Goal: Information Seeking & Learning: Learn about a topic

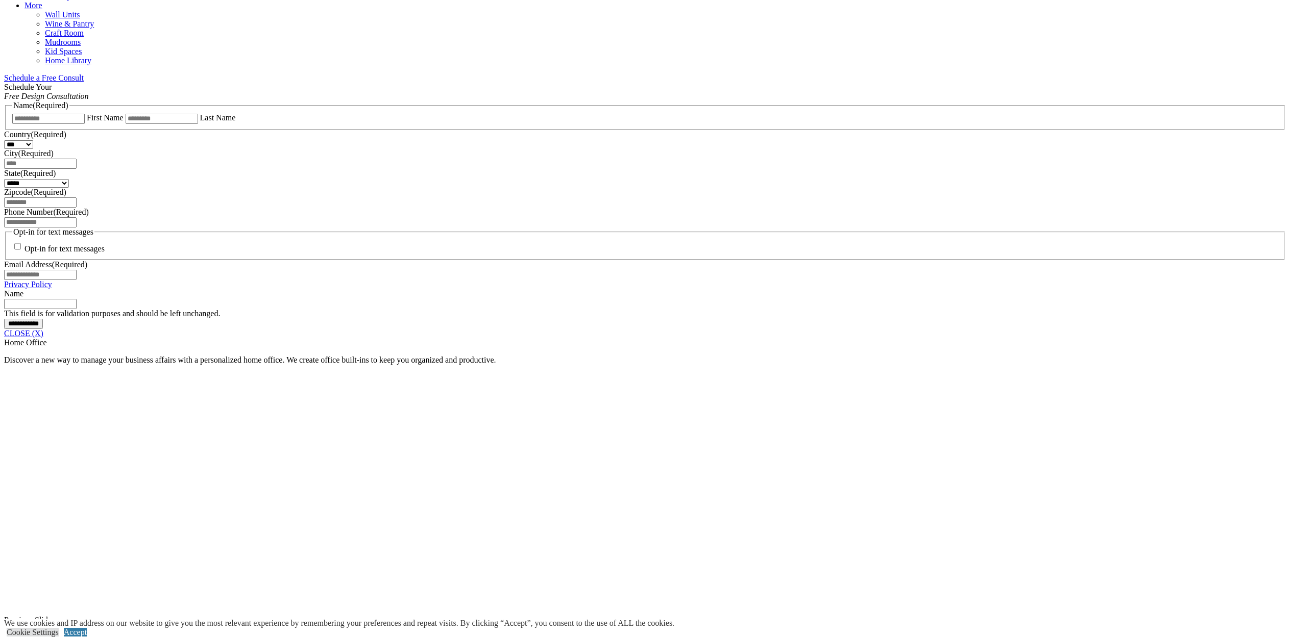
scroll to position [817, 0]
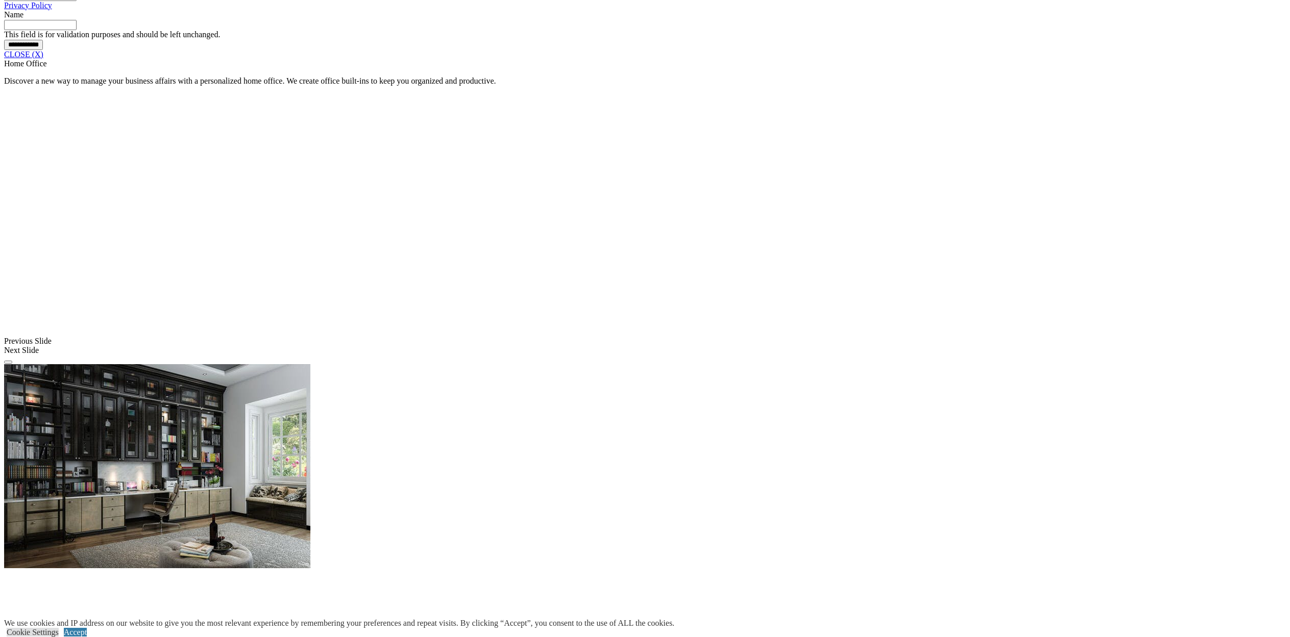
scroll to position [919, 0]
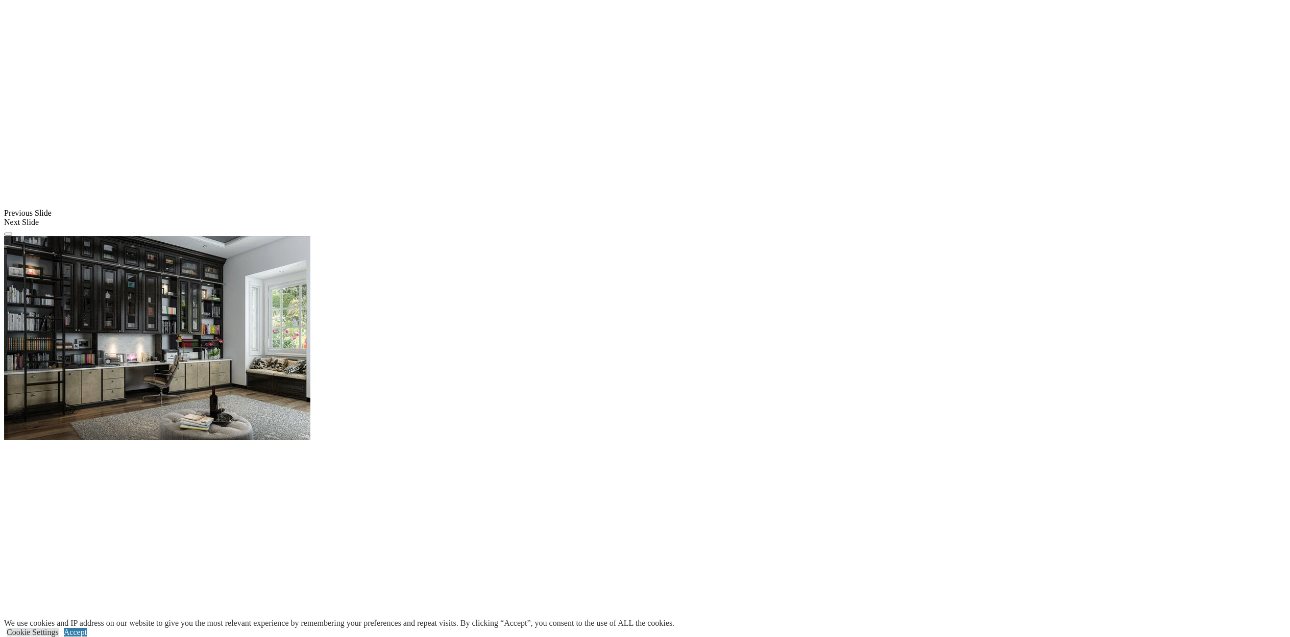
scroll to position [1021, 0]
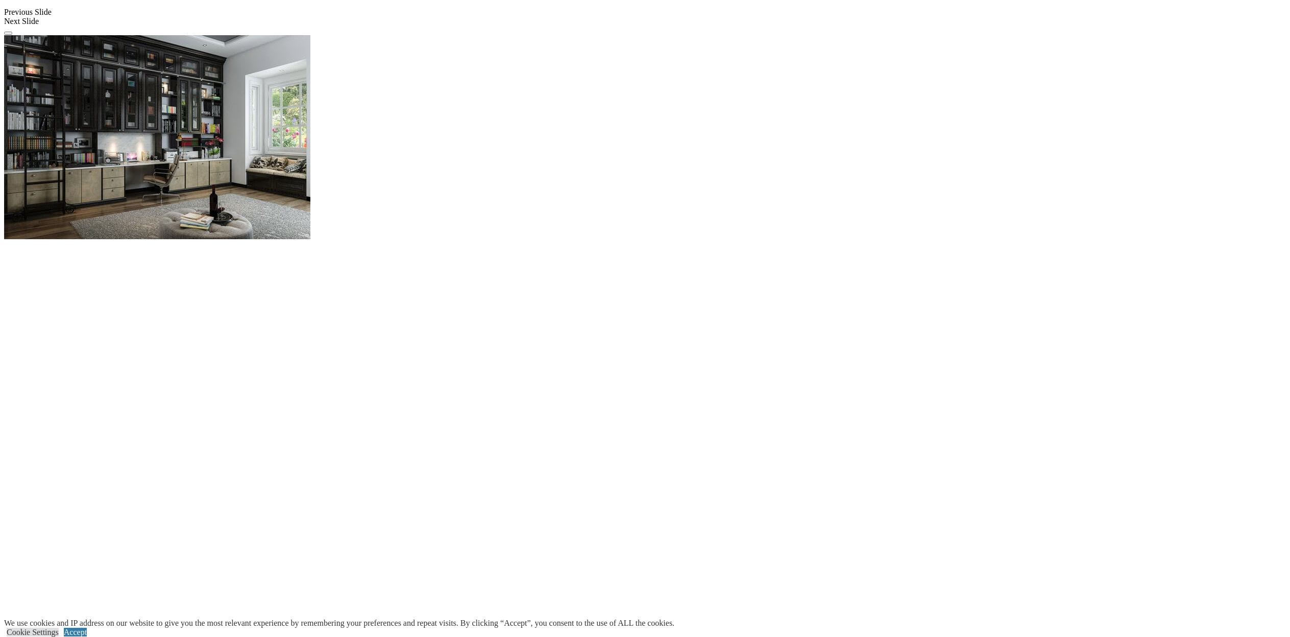
scroll to position [1225, 0]
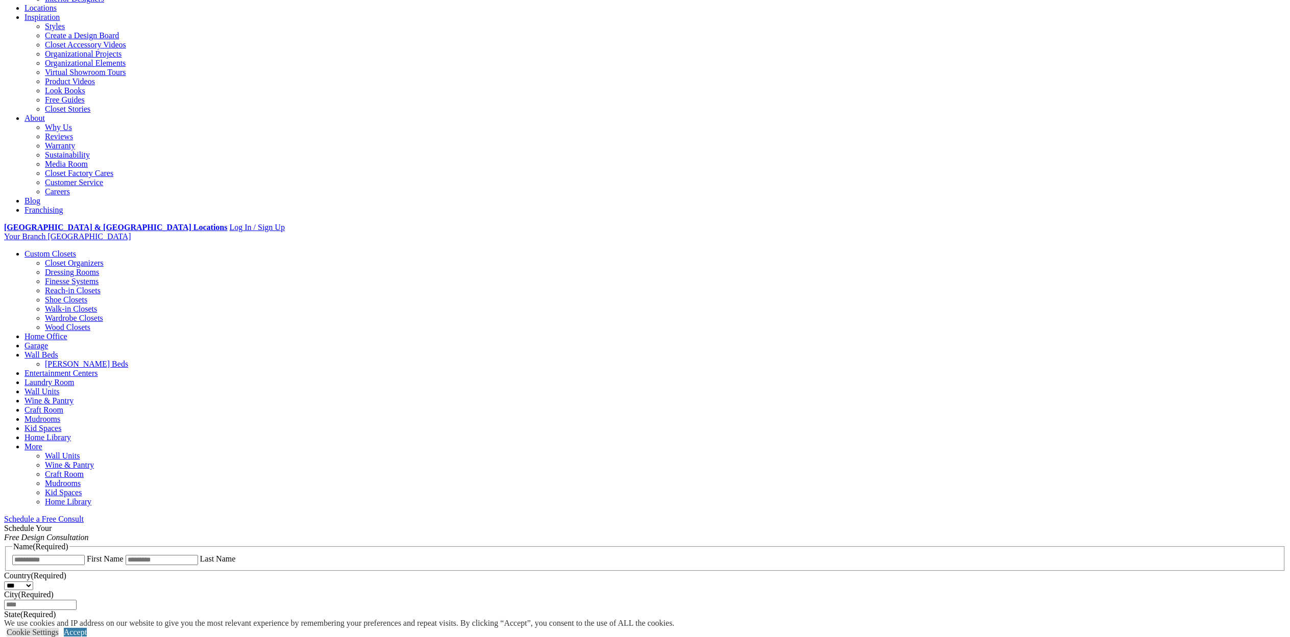
scroll to position [0, 0]
